Goal: Check status: Check status

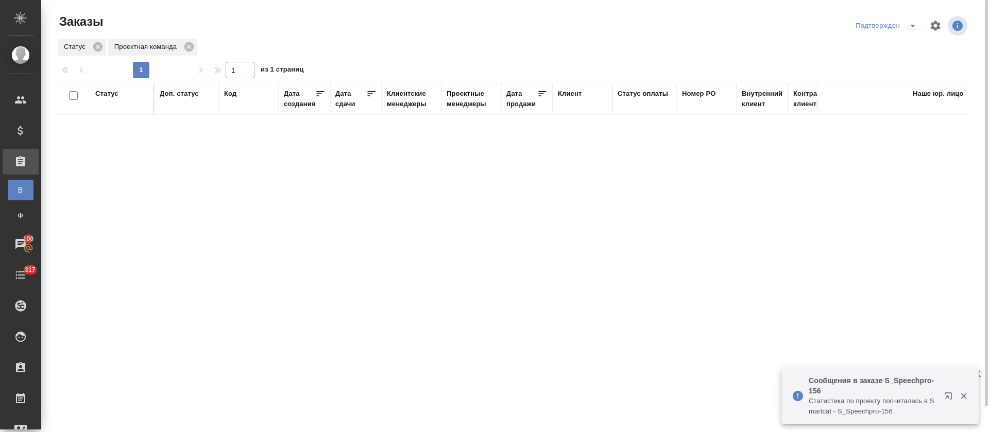
click at [917, 29] on icon "split button" at bounding box center [913, 26] width 12 height 12
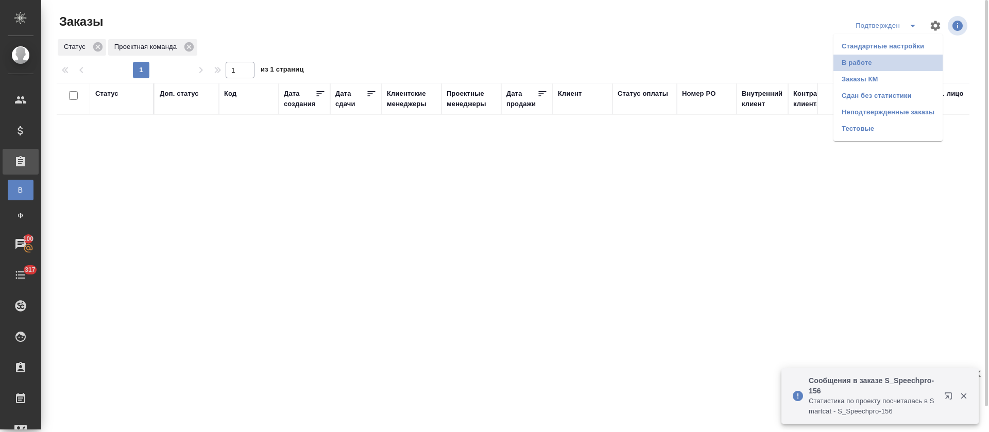
click at [909, 66] on li "В работе" at bounding box center [888, 63] width 109 height 16
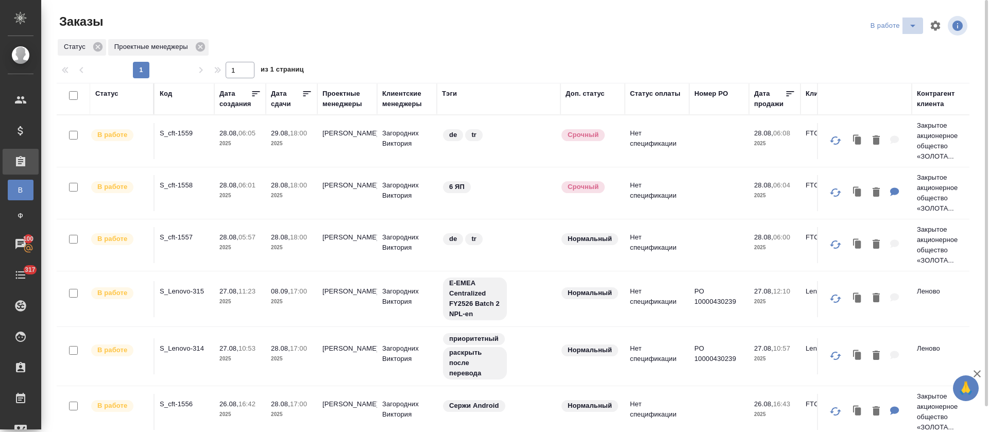
click at [913, 32] on button "split button" at bounding box center [913, 26] width 21 height 16
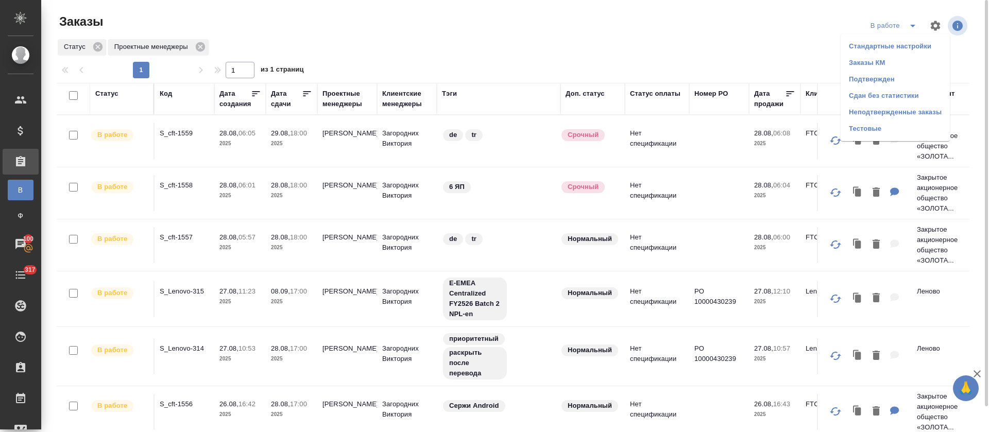
click at [901, 74] on li "Подтвержден" at bounding box center [895, 79] width 109 height 16
